Goal: Register for event/course

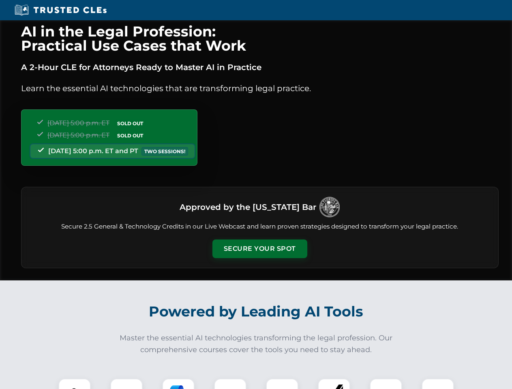
click at [259, 249] on button "Secure Your Spot" at bounding box center [259, 249] width 95 height 19
click at [75, 384] on img at bounding box center [75, 395] width 24 height 24
